Goal: Task Accomplishment & Management: Complete application form

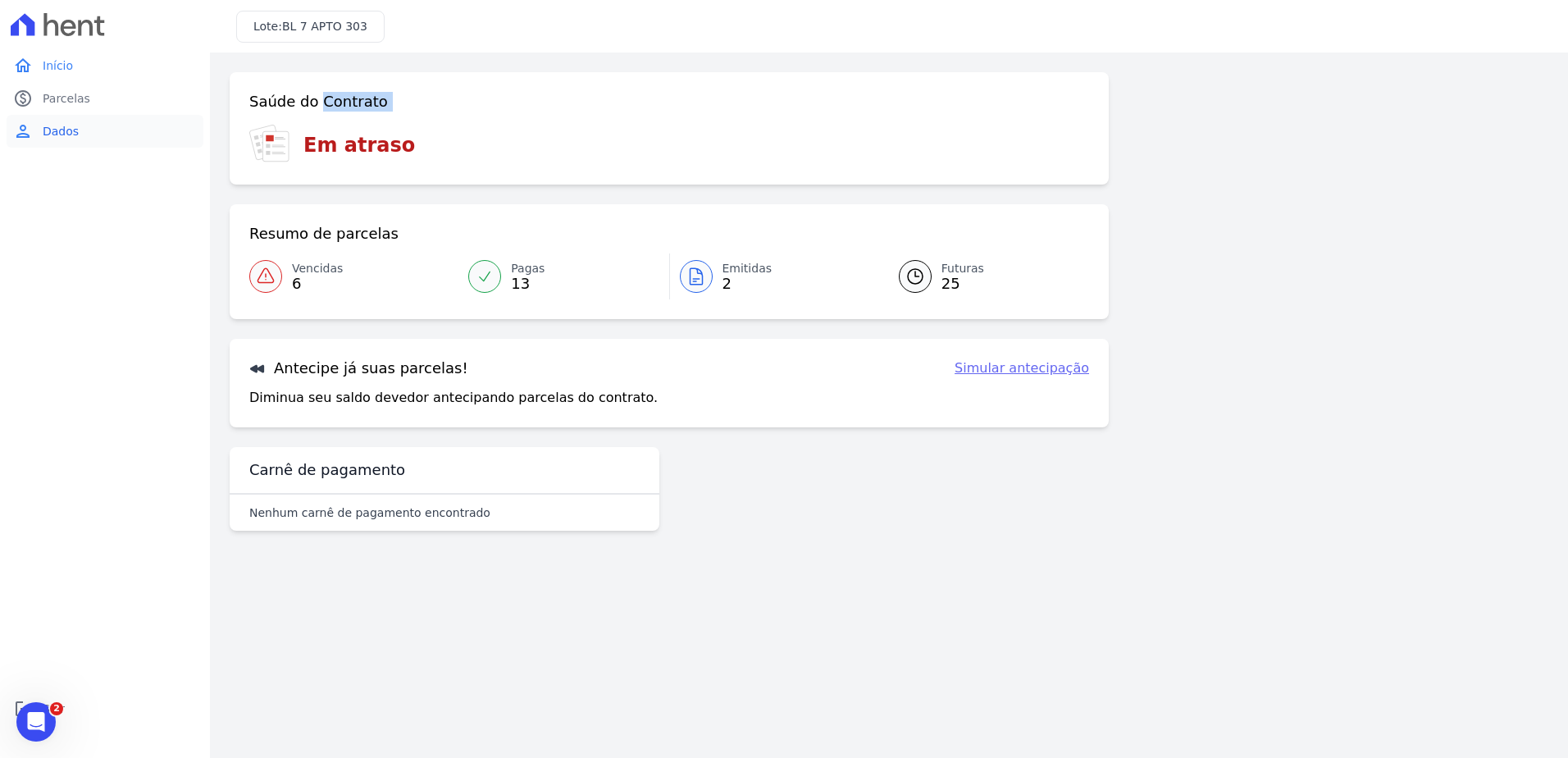
click at [35, 127] on link "person Dados" at bounding box center [104, 131] width 196 height 33
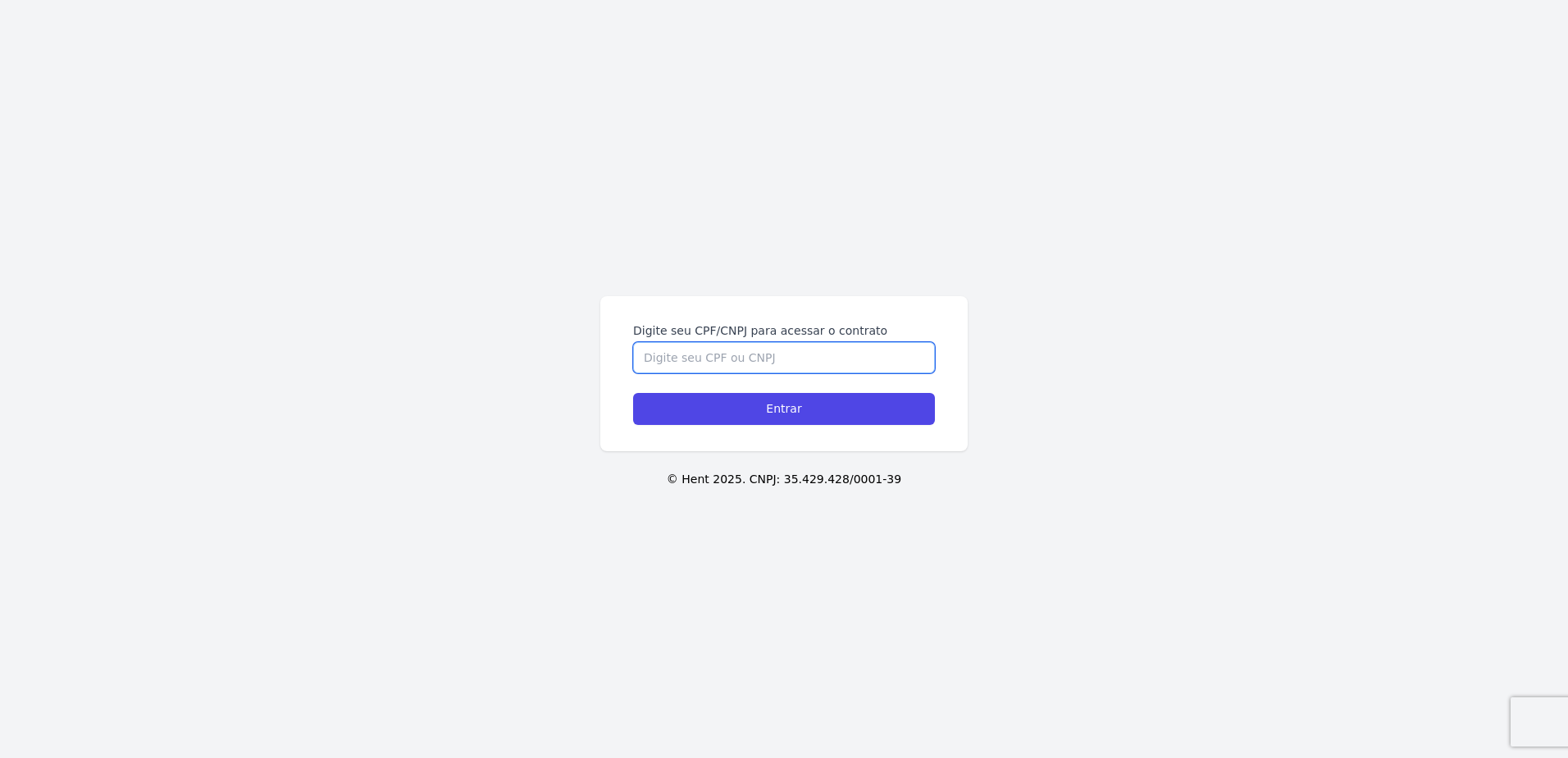
click at [713, 350] on input "Digite seu CPF/CNPJ para acessar o contrato" at bounding box center [784, 357] width 302 height 32
paste input "02933257742"
type input "02933257742"
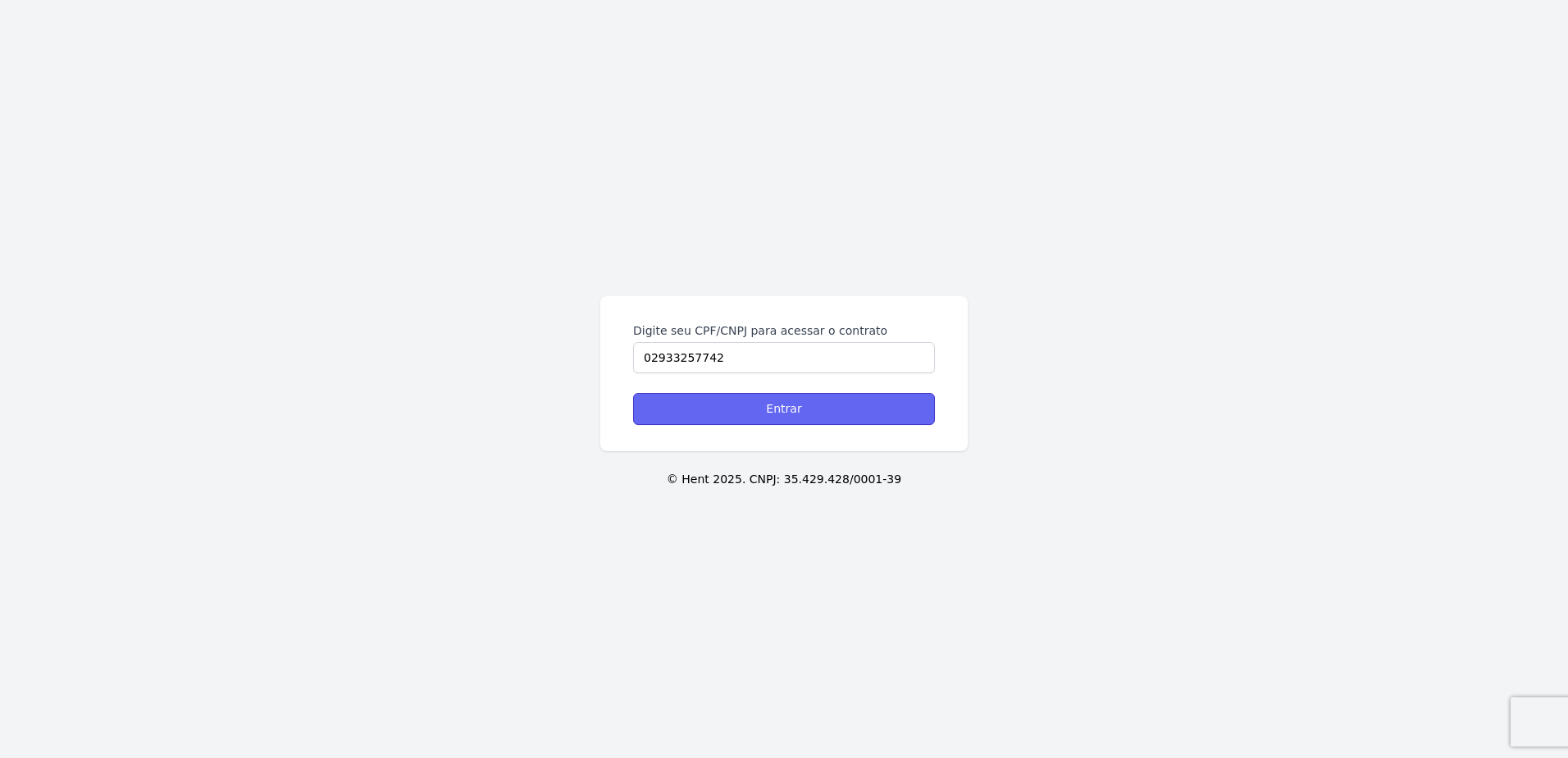
click at [737, 414] on input "Entrar" at bounding box center [784, 408] width 302 height 32
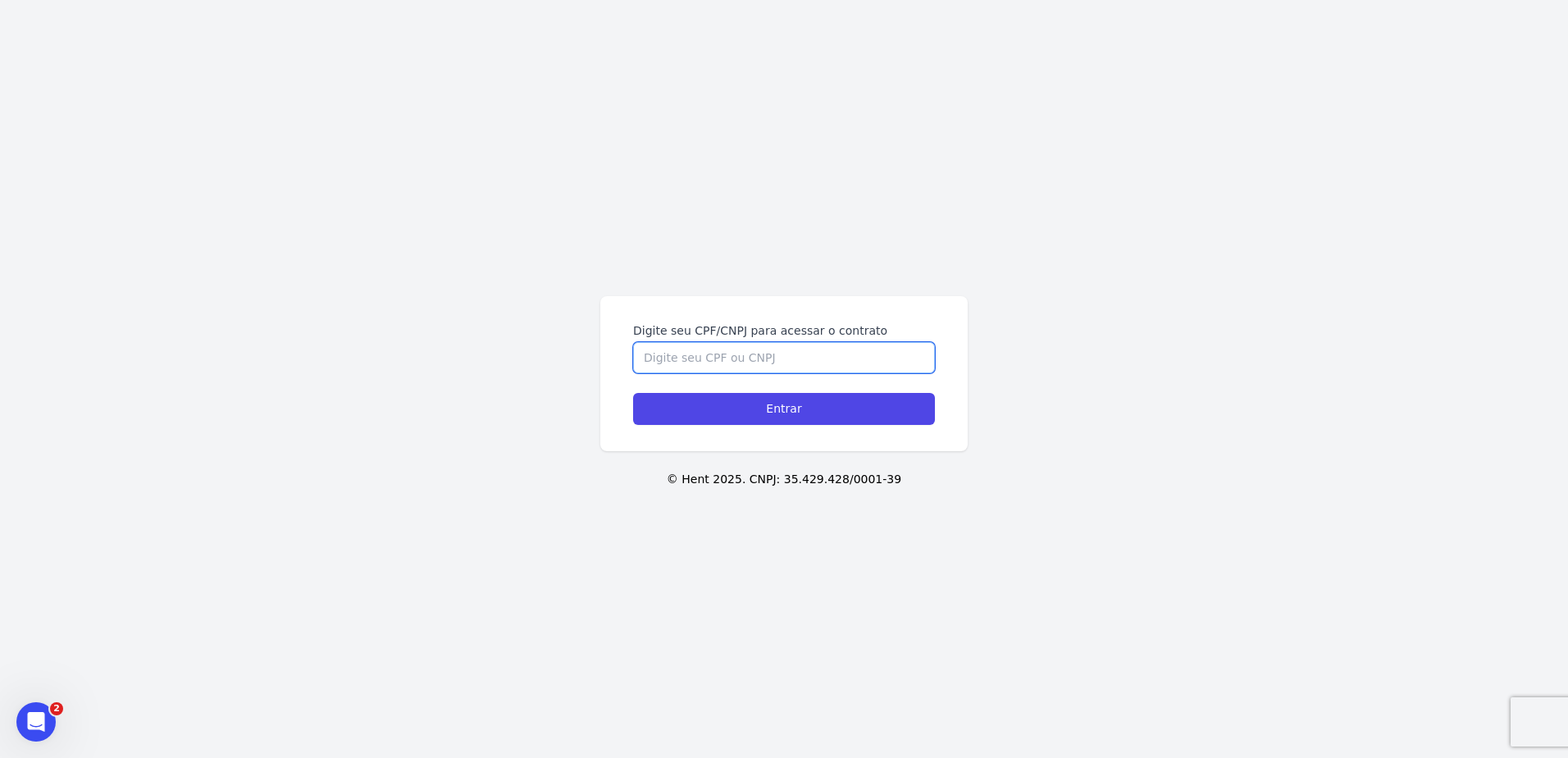
drag, startPoint x: 692, startPoint y: 362, endPoint x: 200, endPoint y: 5, distance: 607.9
click at [690, 361] on input "Digite seu CPF/CNPJ para acessar o contrato" at bounding box center [784, 357] width 302 height 32
click at [779, 369] on input "Digite seu CPF/CNPJ para acessar o contrato" at bounding box center [784, 357] width 302 height 32
paste input "02933257742"
type input "02933257742"
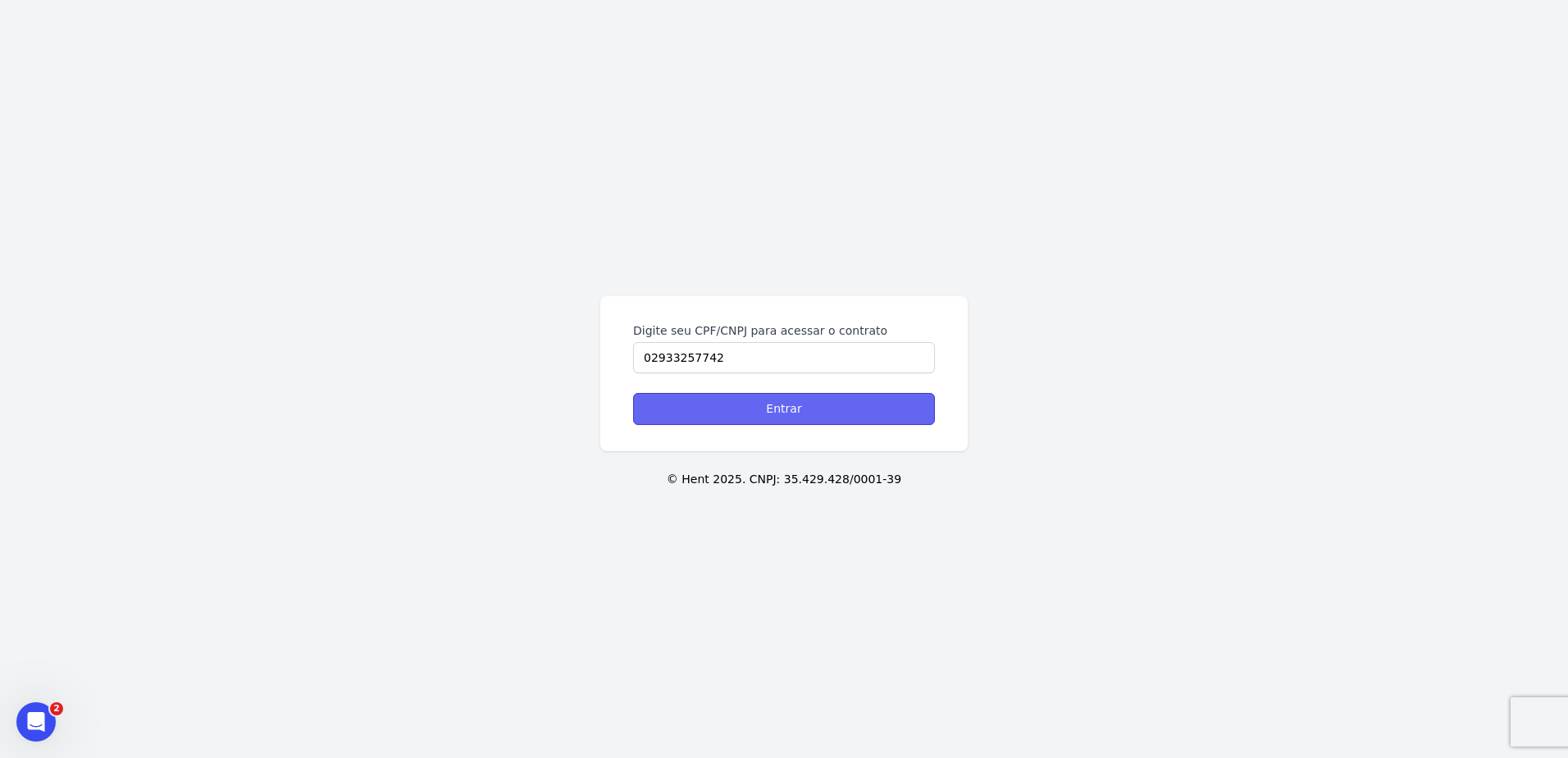
click at [783, 402] on input "Entrar" at bounding box center [784, 408] width 302 height 32
